Goal: Task Accomplishment & Management: Use online tool/utility

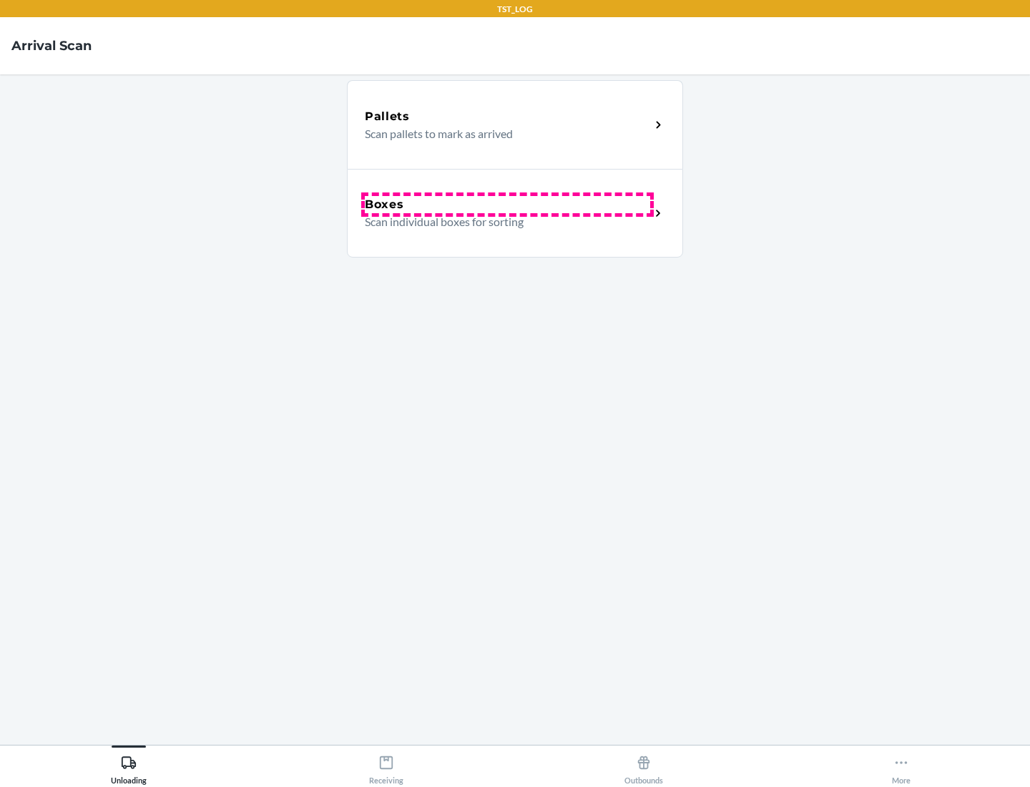
click at [507, 205] on div "Boxes" at bounding box center [507, 204] width 285 height 17
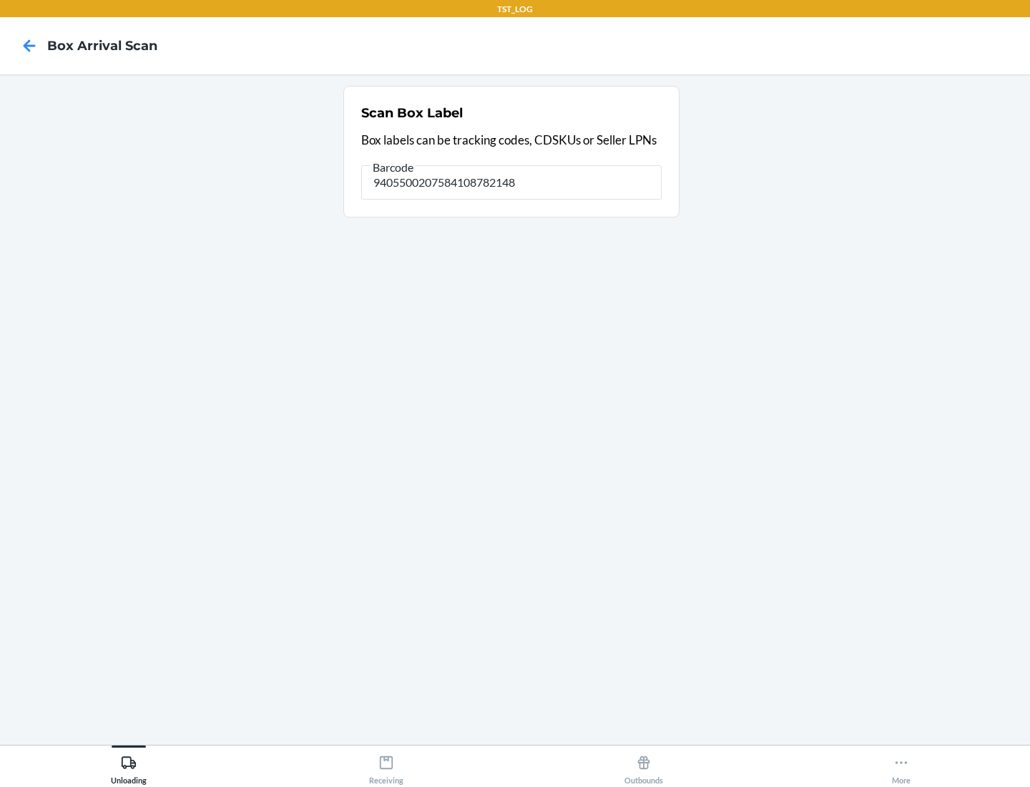
type input "9405500207584108782148"
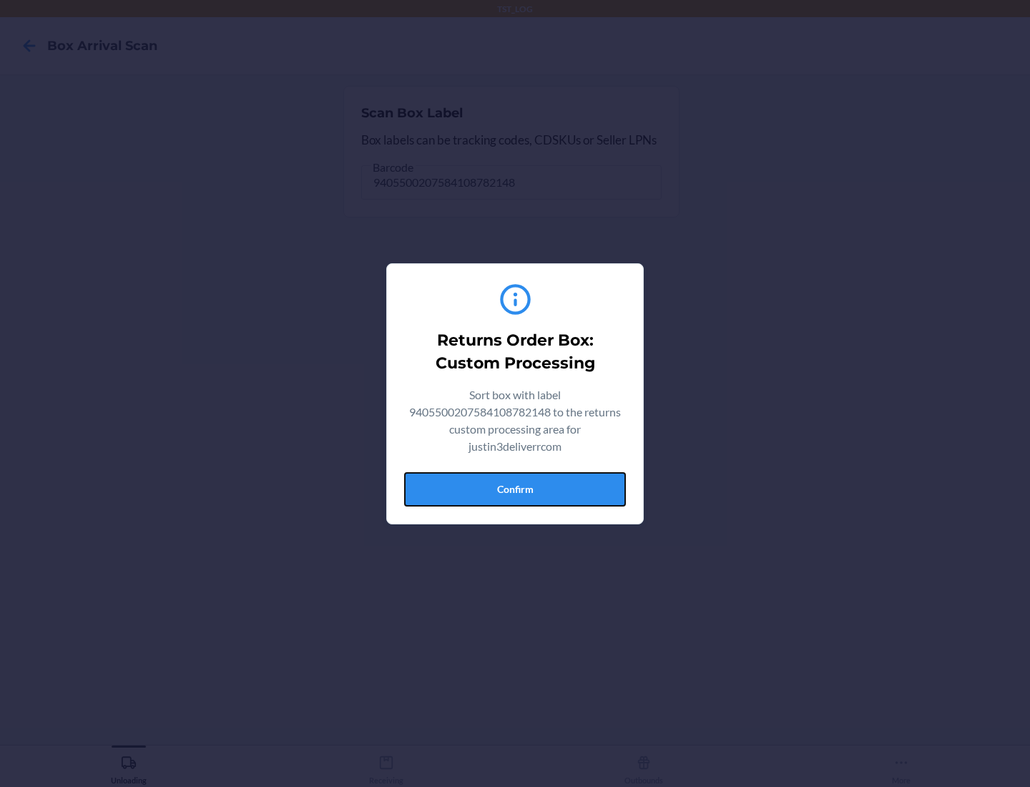
click at [515, 489] on button "Confirm" at bounding box center [515, 489] width 222 height 34
